Goal: Information Seeking & Learning: Learn about a topic

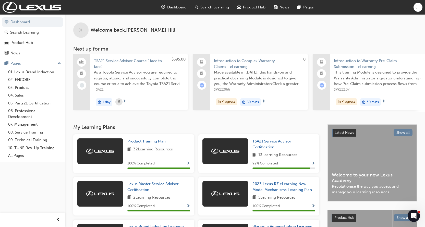
click at [367, 102] on span "30 mins" at bounding box center [372, 102] width 12 height 6
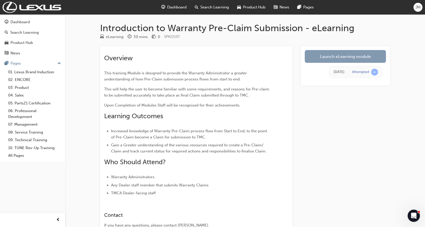
click at [352, 55] on link "Launch eLearning module" at bounding box center [345, 56] width 81 height 13
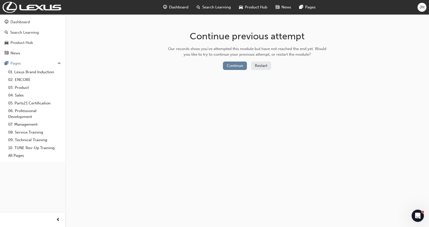
click at [261, 66] on button "Restart" at bounding box center [261, 65] width 20 height 8
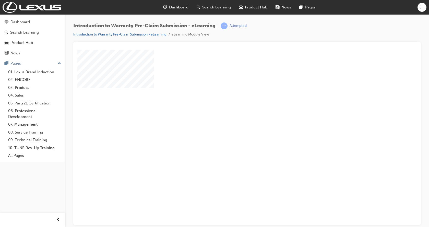
click at [232, 122] on div "play" at bounding box center [232, 122] width 0 height 0
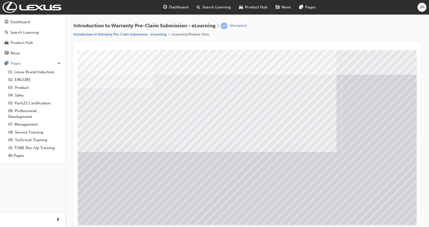
scroll to position [20, 0]
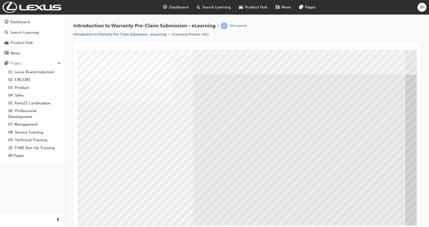
scroll to position [0, 0]
drag, startPoint x: 384, startPoint y: 68, endPoint x: 275, endPoint y: 77, distance: 109.8
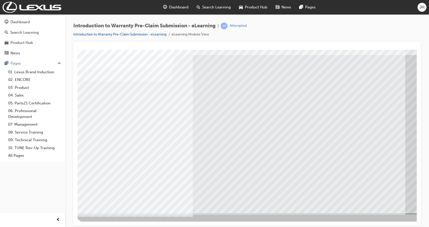
scroll to position [20, 0]
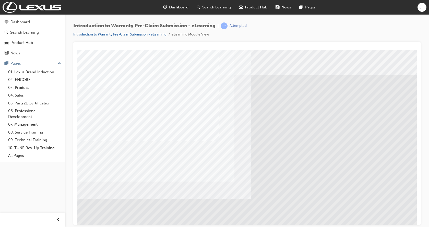
drag, startPoint x: 277, startPoint y: 134, endPoint x: 245, endPoint y: 138, distance: 32.1
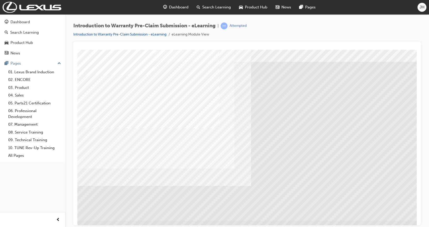
scroll to position [20, 0]
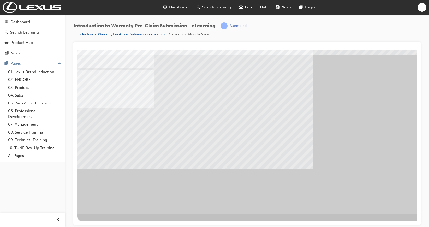
scroll to position [0, 0]
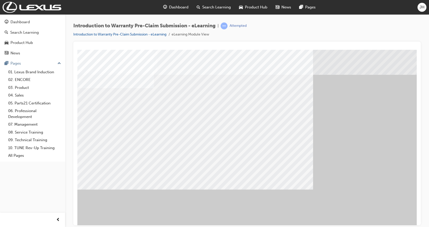
scroll to position [20, 0]
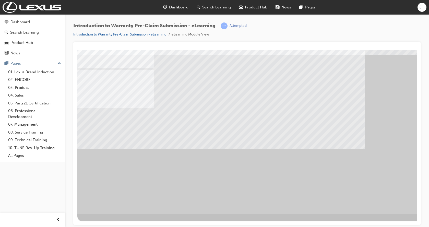
scroll to position [0, 0]
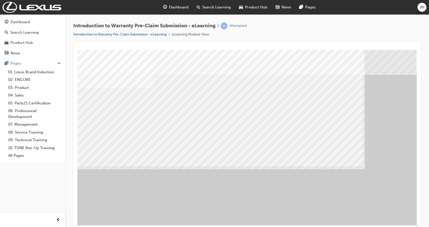
scroll to position [20, 0]
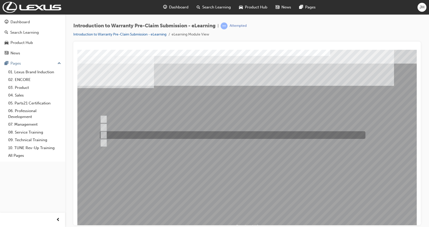
click at [105, 132] on input "Only when out of warranty." at bounding box center [103, 135] width 6 height 6
radio input "true"
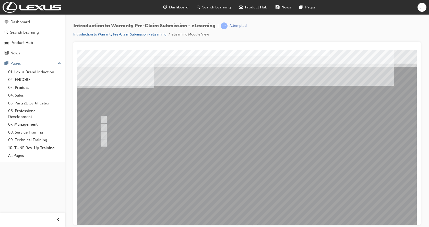
click at [258, 213] on div at bounding box center [250, 141] width 347 height 184
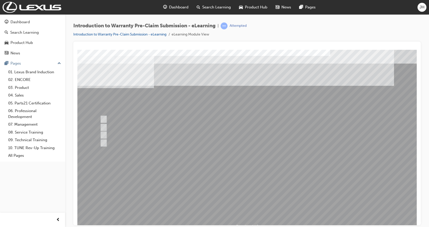
click at [242, 212] on div at bounding box center [250, 141] width 347 height 184
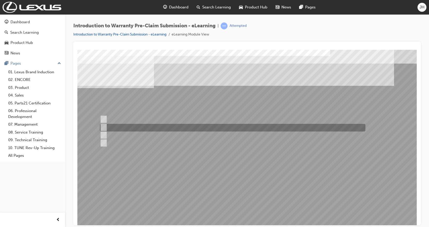
click at [102, 127] on input "Via email to the Warranty Help Desk." at bounding box center [103, 128] width 6 height 6
radio input "true"
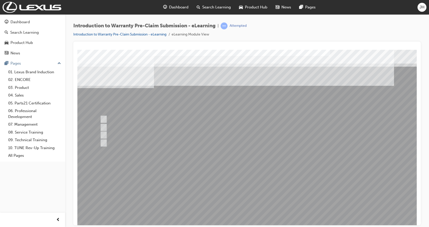
click at [193, 199] on div at bounding box center [250, 141] width 347 height 184
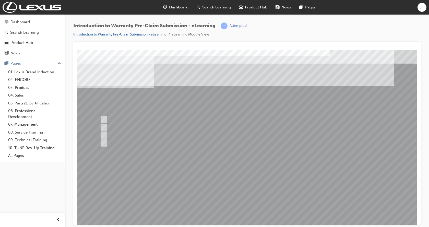
click at [222, 211] on div at bounding box center [250, 141] width 347 height 184
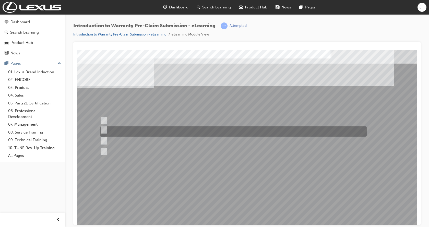
click at [105, 129] on input "1st January, 2019" at bounding box center [103, 130] width 6 height 6
radio input "true"
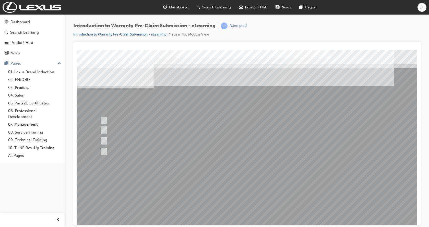
click at [211, 212] on div at bounding box center [250, 141] width 347 height 184
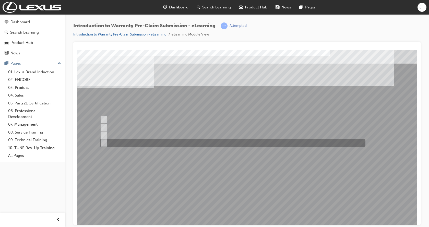
click at [104, 142] on input "Until the repair is completed." at bounding box center [103, 143] width 6 height 6
radio input "true"
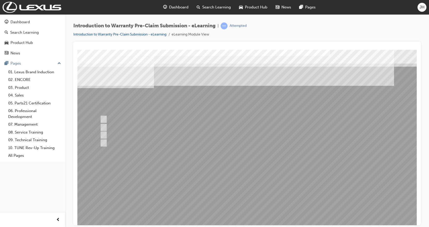
click at [244, 212] on div at bounding box center [250, 141] width 347 height 184
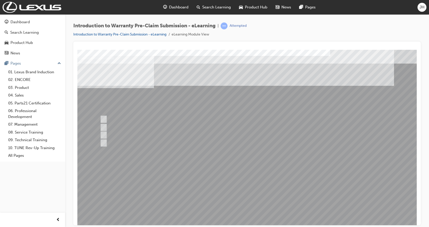
click at [200, 207] on div at bounding box center [250, 141] width 347 height 184
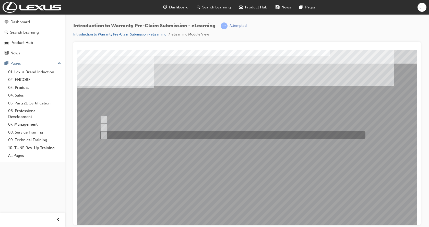
click at [103, 135] on input "Only if the guest requests a hire car." at bounding box center [103, 135] width 6 height 6
radio input "true"
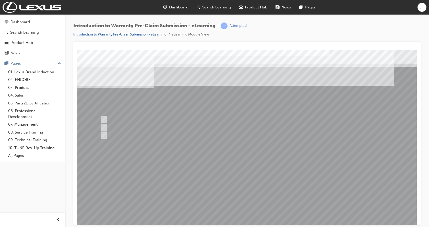
click at [238, 213] on div at bounding box center [250, 141] width 347 height 184
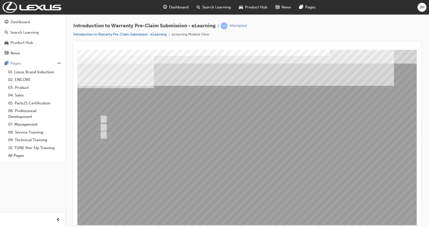
click at [221, 210] on div at bounding box center [250, 141] width 347 height 184
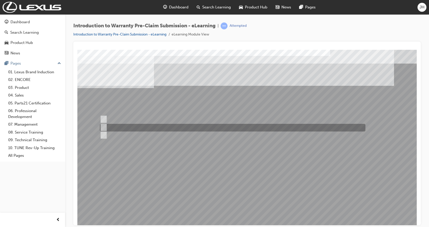
click at [103, 127] on input "In Process Claims Enquiry Worklist." at bounding box center [103, 128] width 6 height 6
radio input "true"
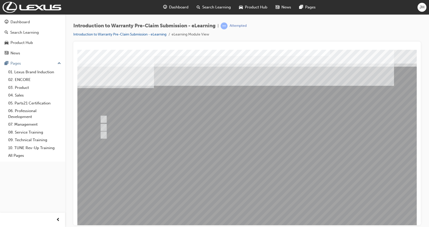
click at [249, 214] on div at bounding box center [250, 141] width 347 height 184
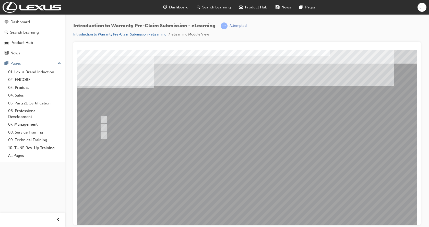
click at [207, 210] on div at bounding box center [250, 141] width 347 height 184
